Goal: Find specific page/section: Find specific page/section

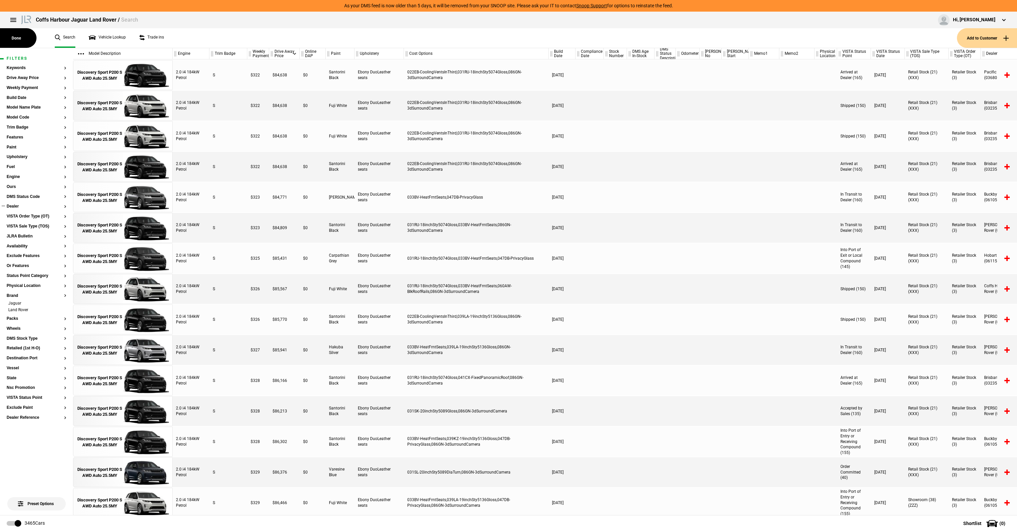
click at [14, 206] on button "Dealer" at bounding box center [37, 206] width 60 height 5
type input "south"
drag, startPoint x: 110, startPoint y: 188, endPoint x: 2, endPoint y: 174, distance: 108.7
click at [2, 174] on div "south Southern Classic Jaguar Land Rover (01210) Southern Classic Jaguar Land R…" at bounding box center [36, 281] width 73 height 467
click at [15, 208] on button "Dealer" at bounding box center [37, 206] width 60 height 5
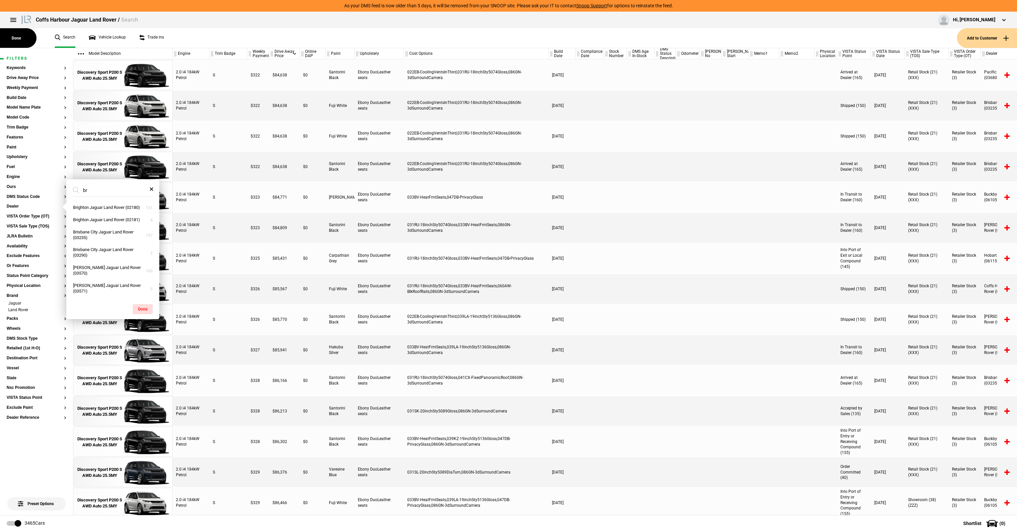
type input "b"
type input "s"
type input "b"
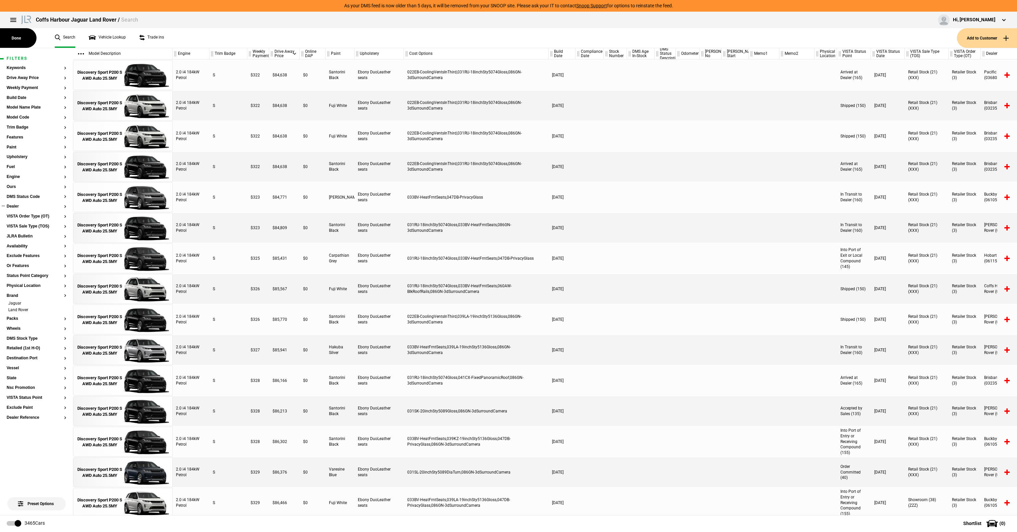
click at [18, 207] on button "Dealer" at bounding box center [37, 206] width 60 height 5
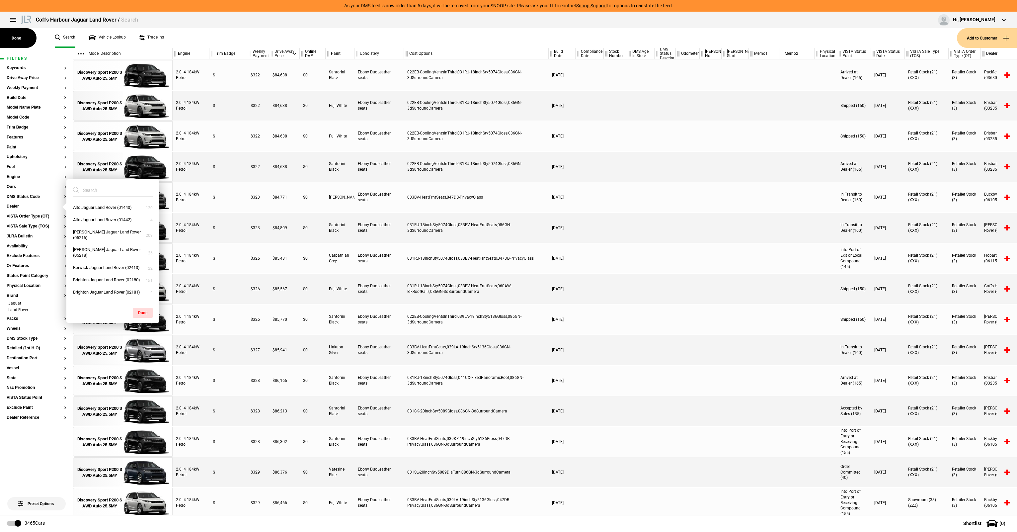
click at [113, 189] on input "search" at bounding box center [109, 190] width 72 height 12
type input "Spring"
click at [122, 214] on button "Springwood Jaguar Land Rover (03240)" at bounding box center [112, 210] width 93 height 18
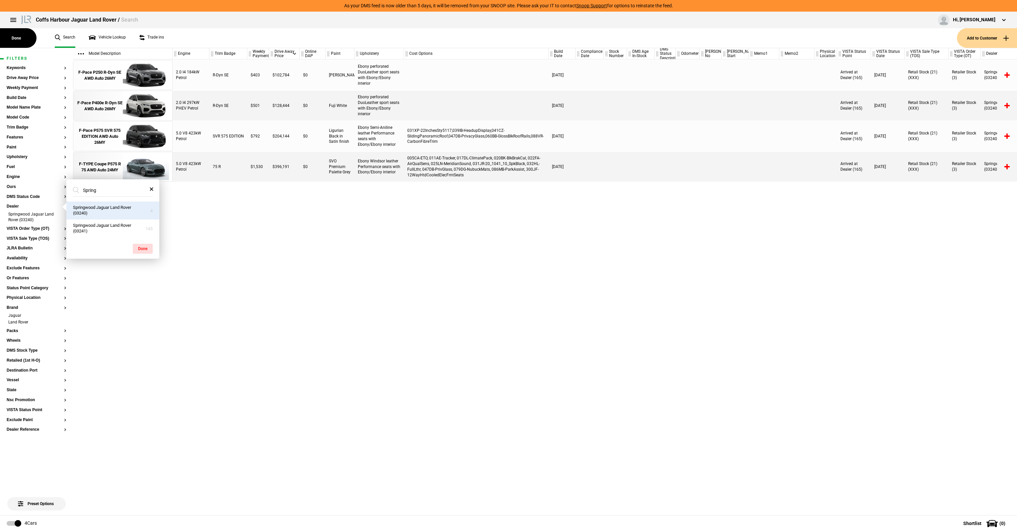
click at [122, 210] on button "Springwood Jaguar Land Rover (03240)" at bounding box center [112, 210] width 93 height 18
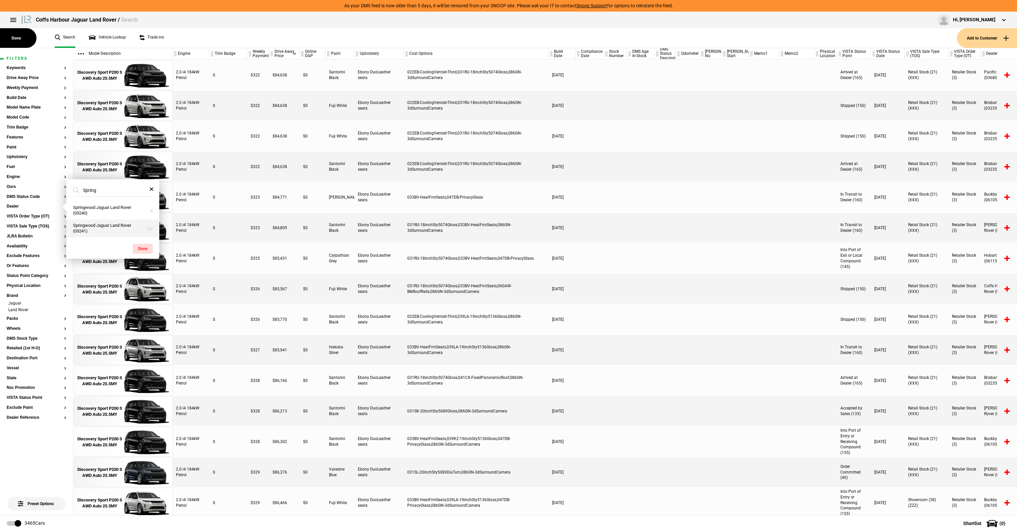
click at [121, 228] on button "Springwood Jaguar Land Rover (03241)" at bounding box center [112, 228] width 93 height 18
